Goal: Navigation & Orientation: Go to known website

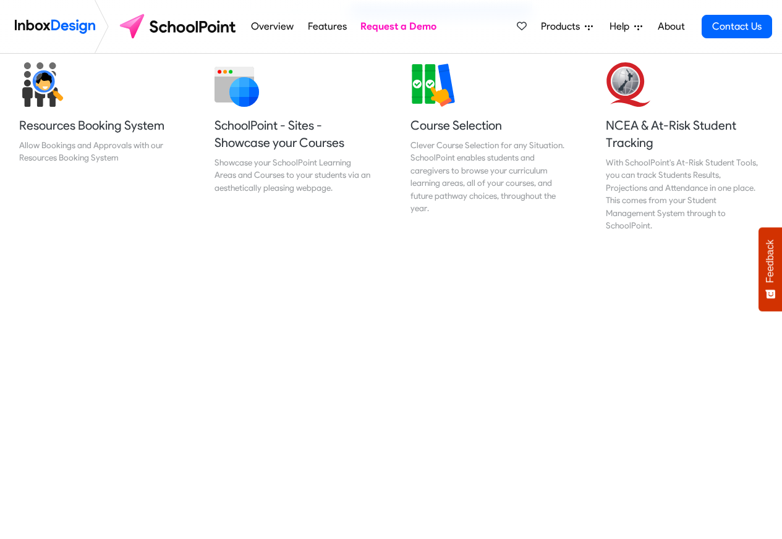
scroll to position [519, 0]
